Goal: Navigation & Orientation: Understand site structure

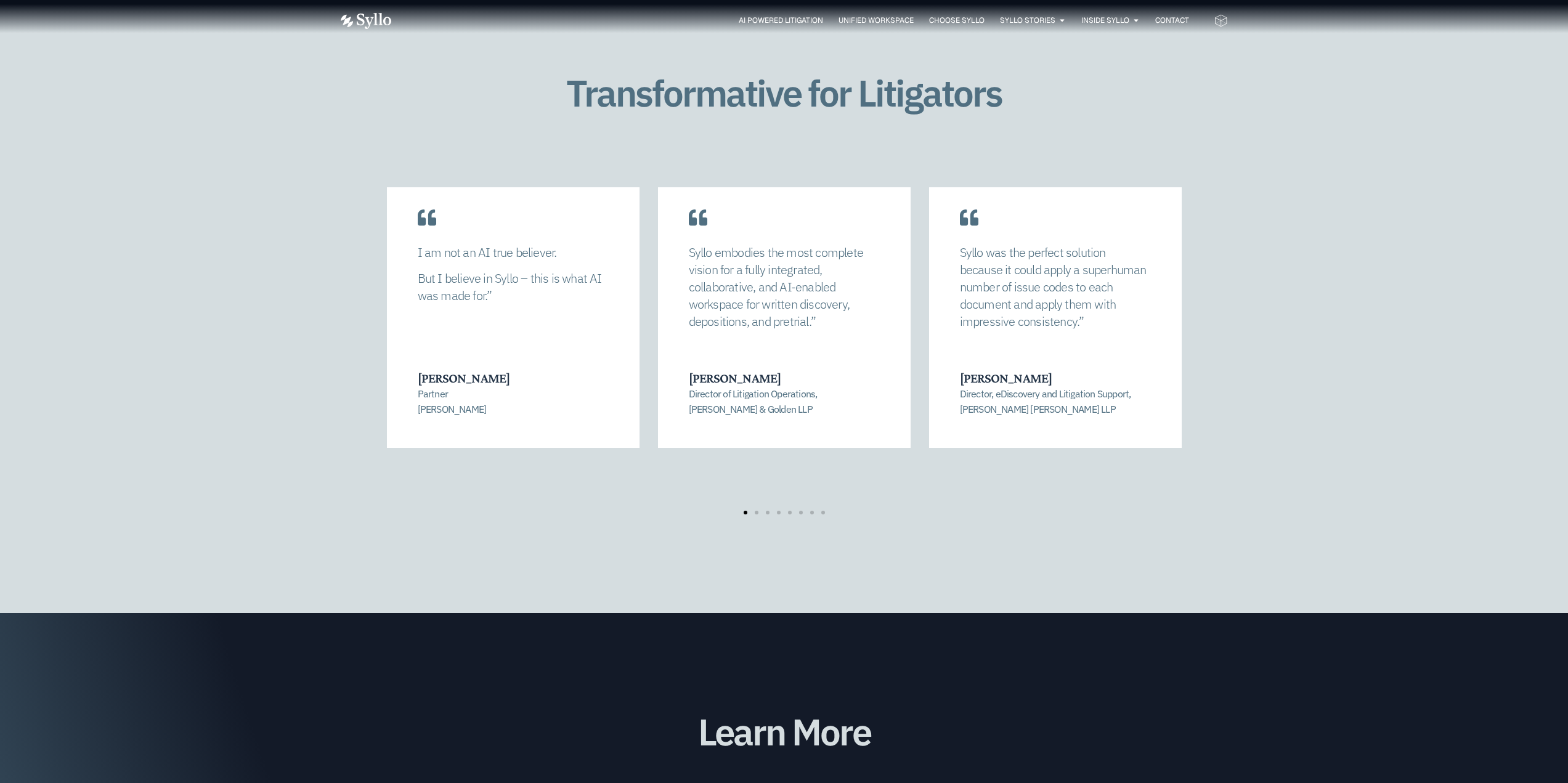
scroll to position [2525, 0]
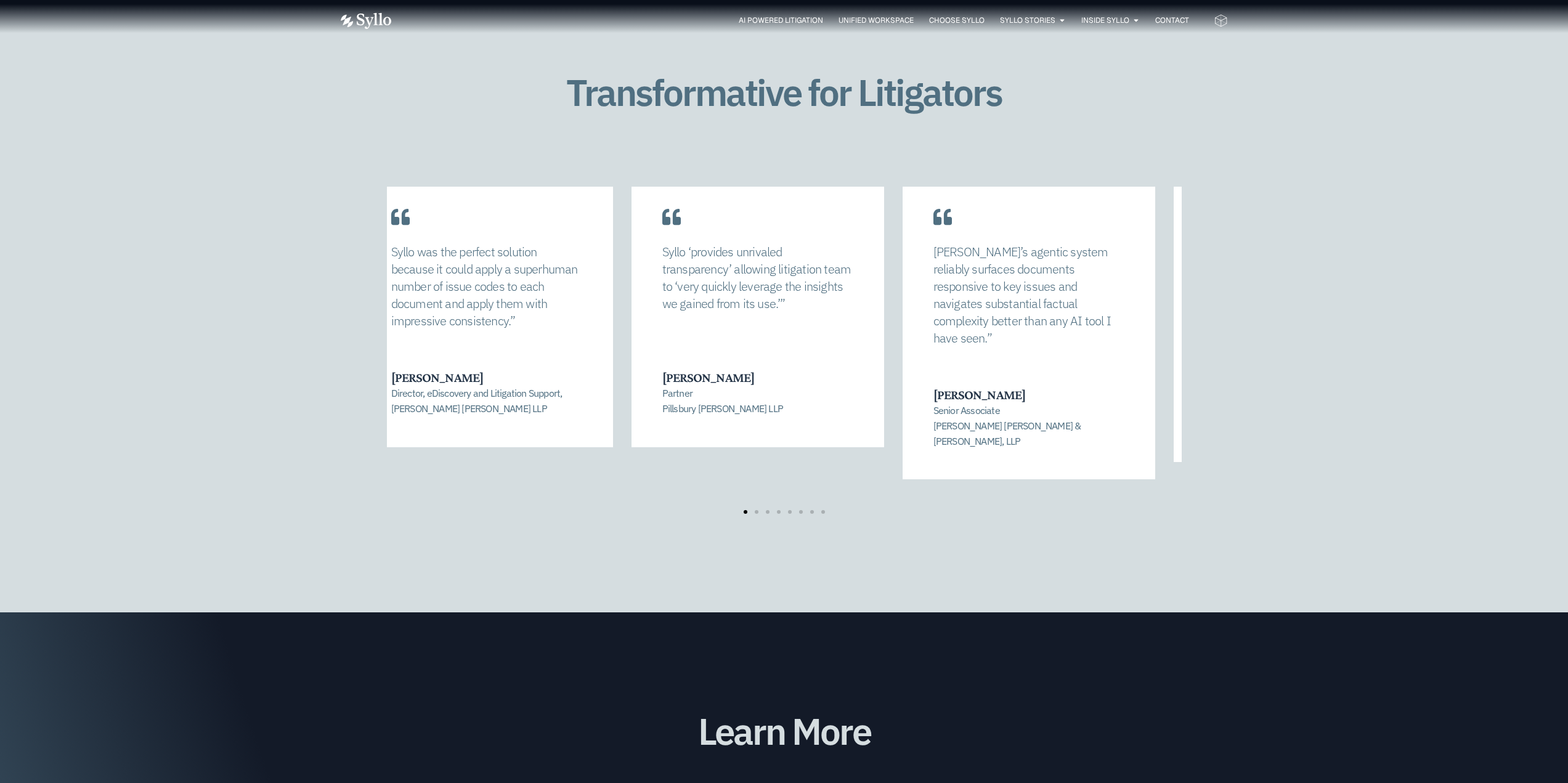
click at [459, 369] on div "Syllo was the perfect solution because it could apply a superhuman number of is…" at bounding box center [486, 305] width 253 height 283
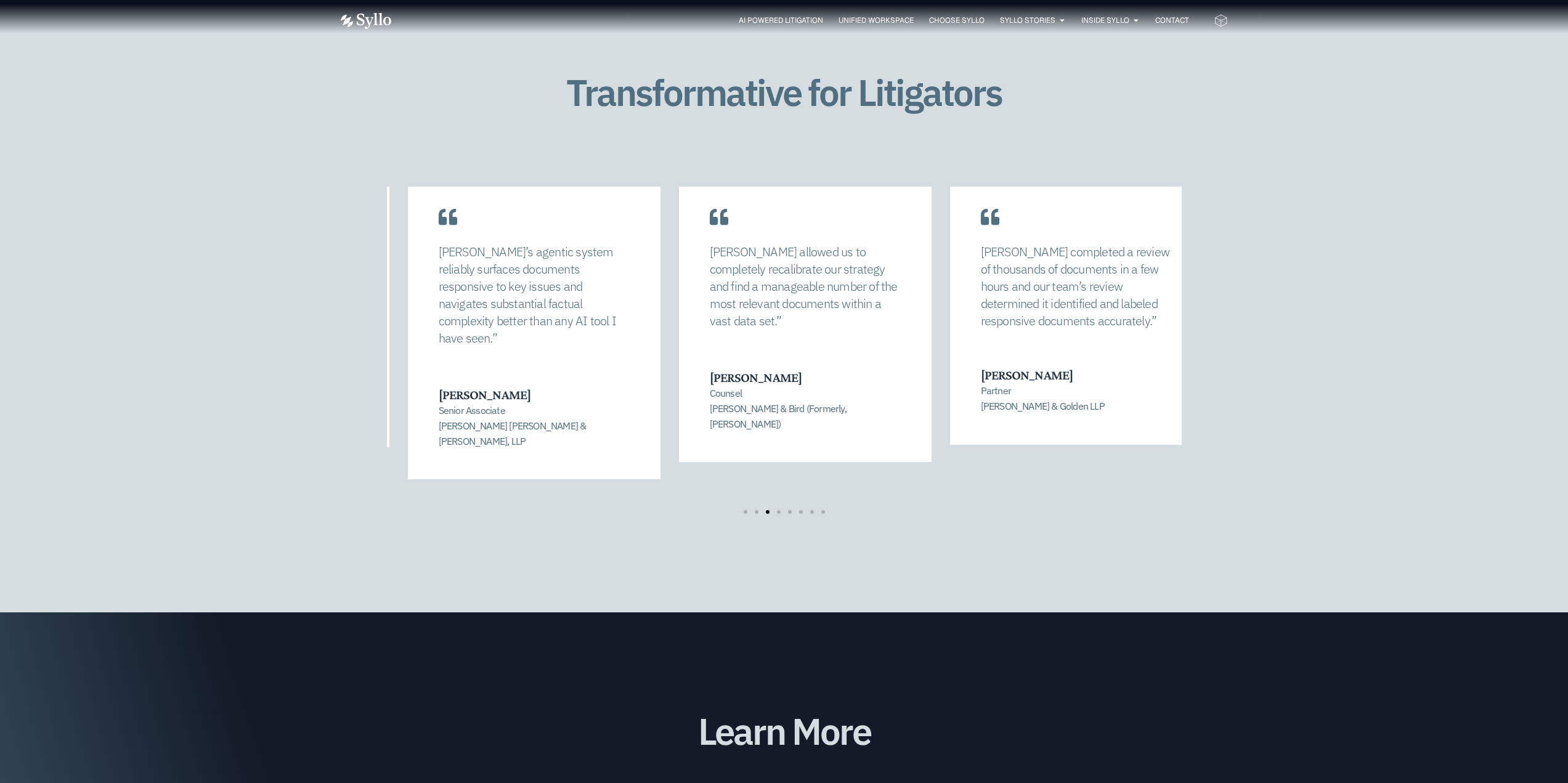
click at [535, 355] on div "Syllo’s agentic system reliably surfaces documents responsive to key issues and…" at bounding box center [534, 321] width 253 height 316
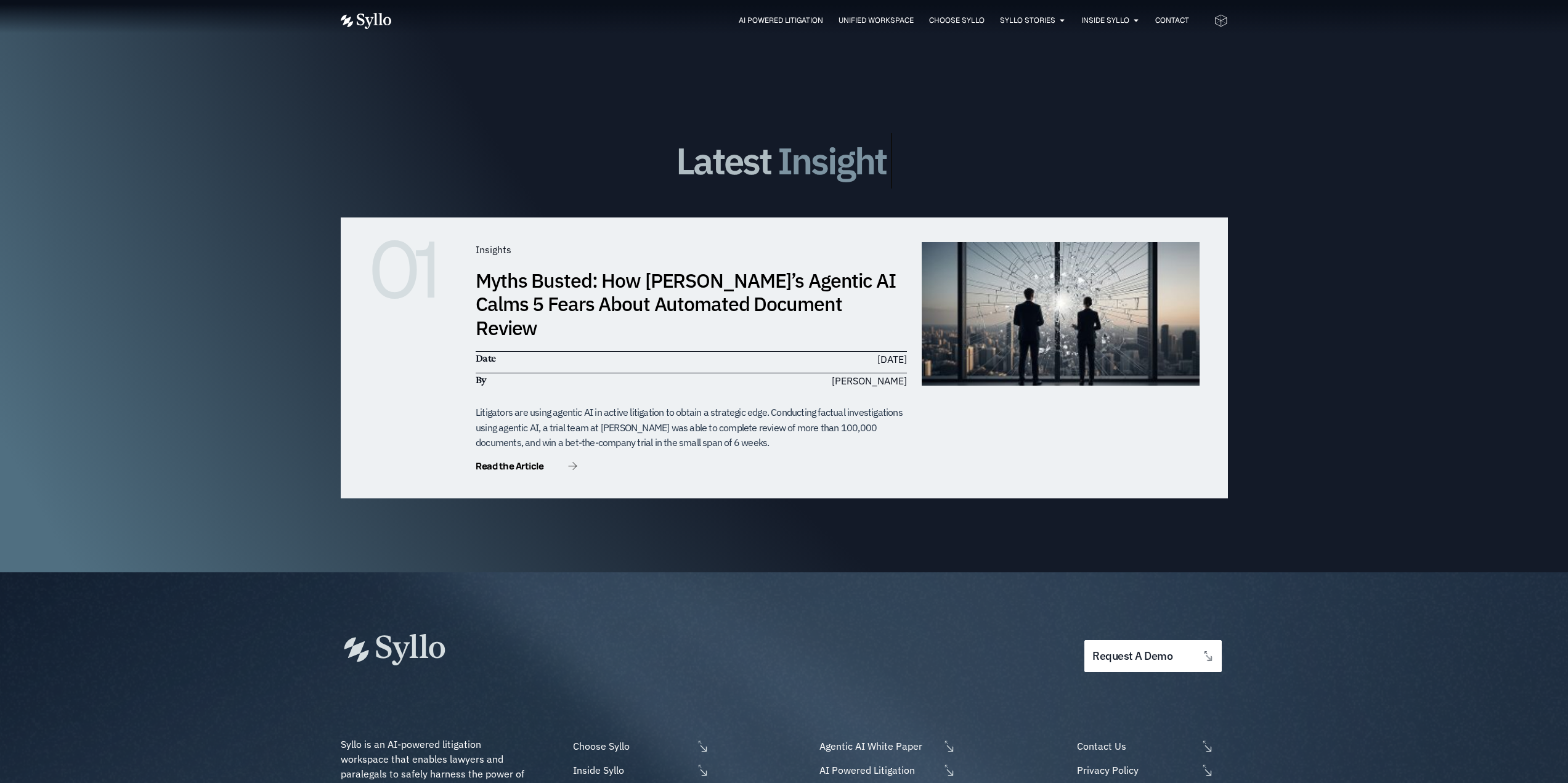
scroll to position [3634, 0]
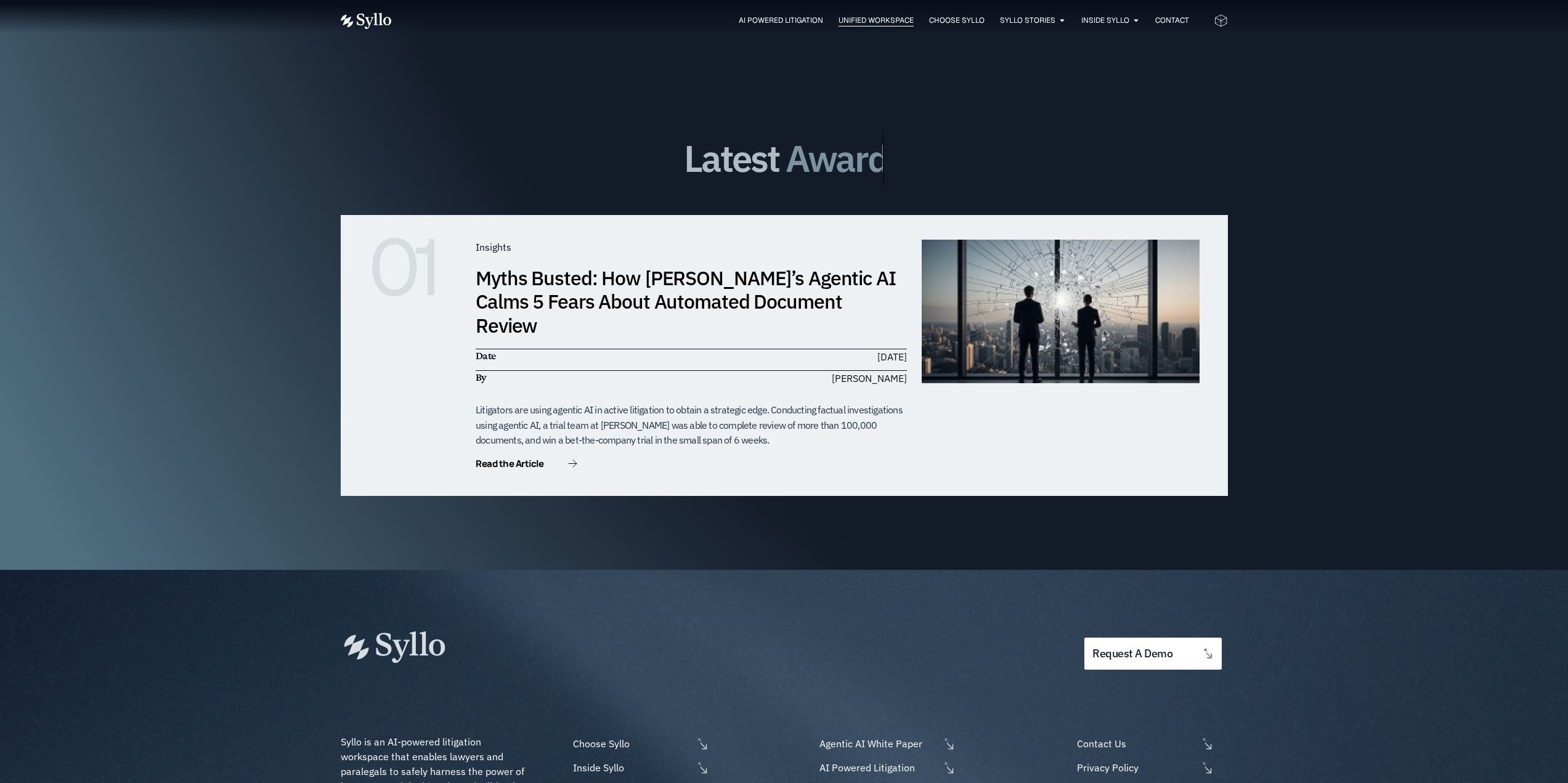
click at [883, 20] on span "Unified Workspace" at bounding box center [876, 20] width 75 height 11
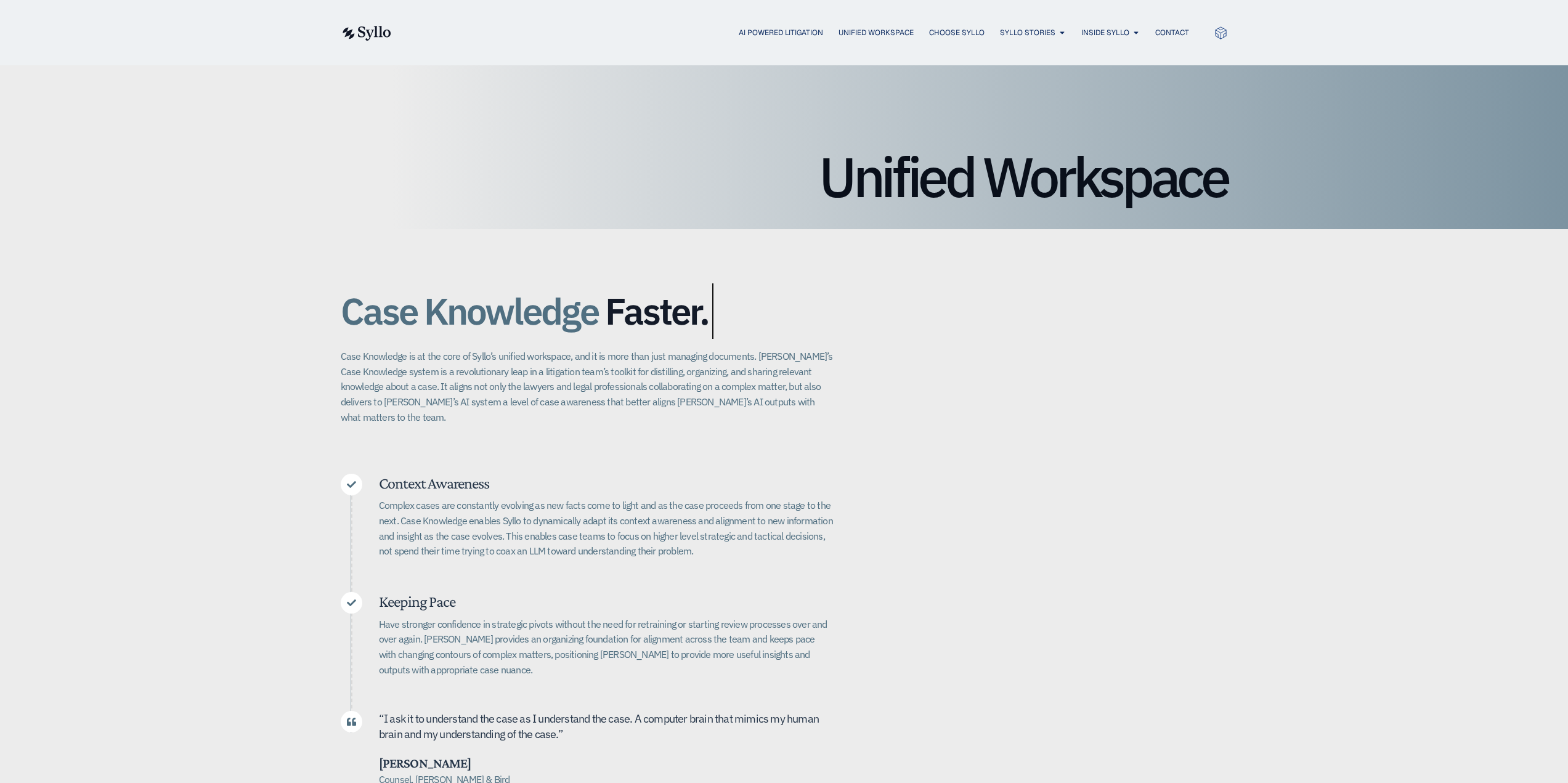
scroll to position [61, 0]
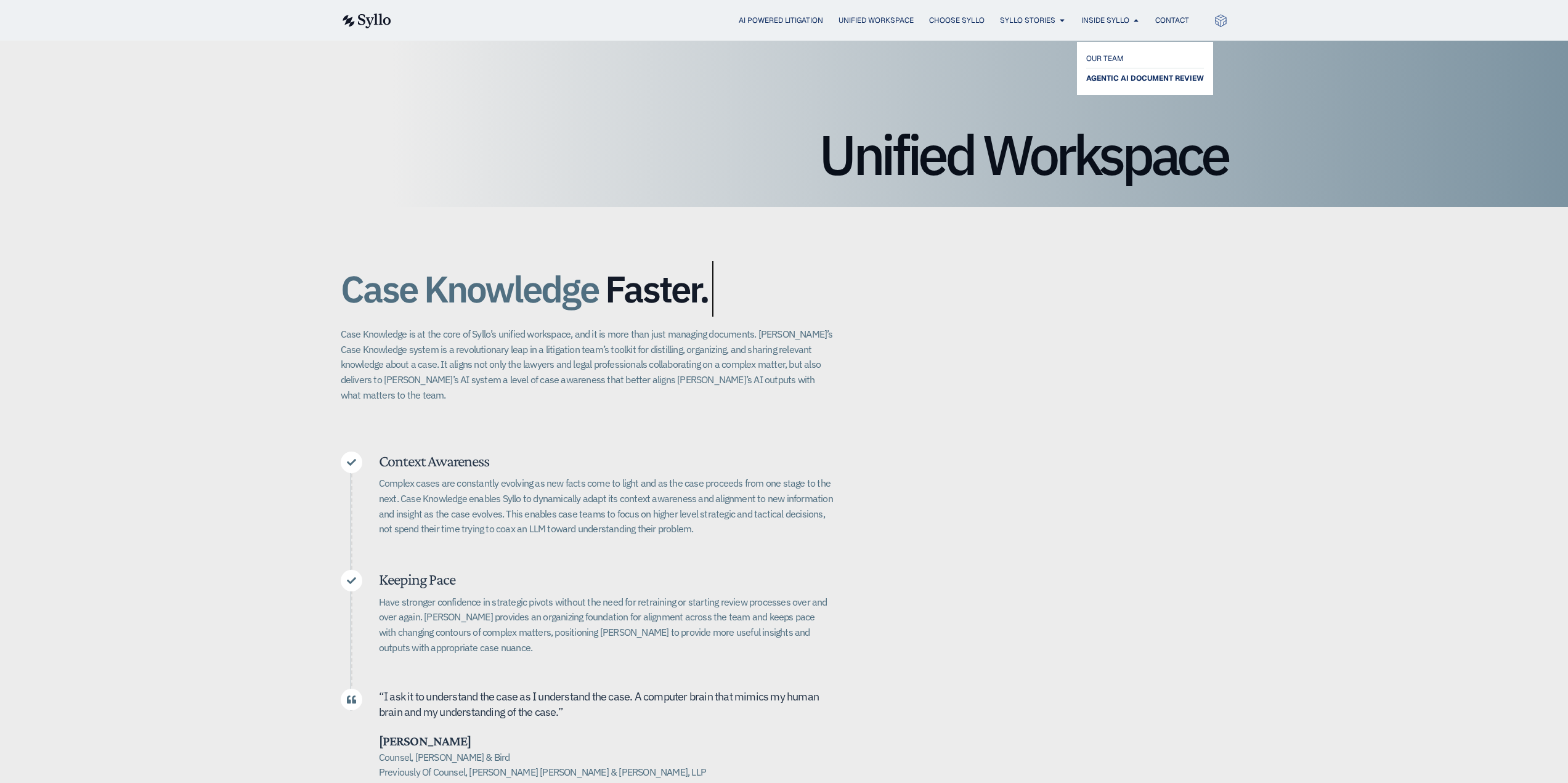
click at [1136, 77] on span "AGENTIC AI DOCUMENT REVIEW" at bounding box center [1145, 78] width 118 height 15
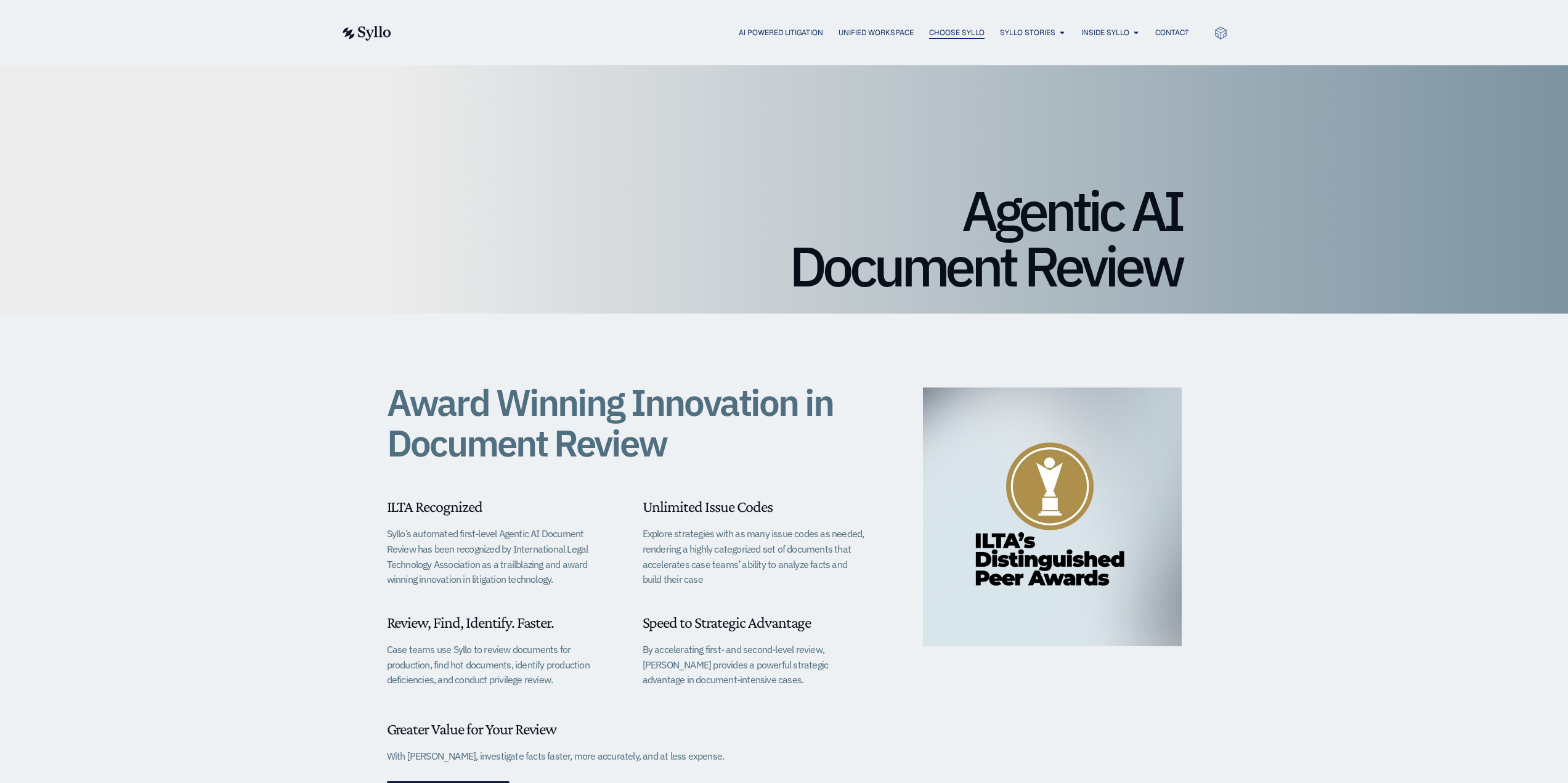
click at [960, 35] on span "Choose Syllo" at bounding box center [957, 32] width 55 height 11
